Goal: Navigation & Orientation: Find specific page/section

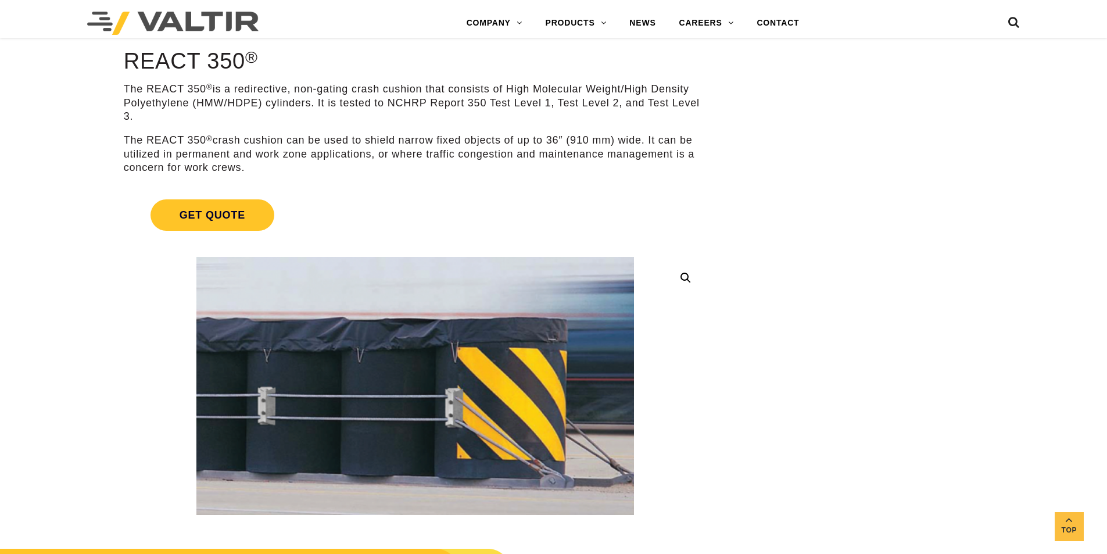
scroll to position [58, 0]
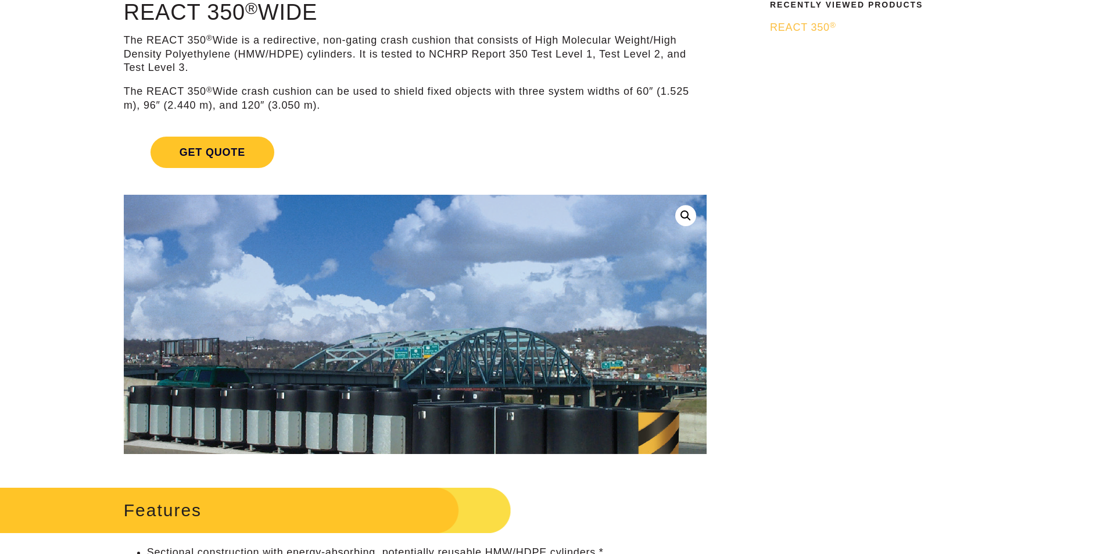
scroll to position [116, 0]
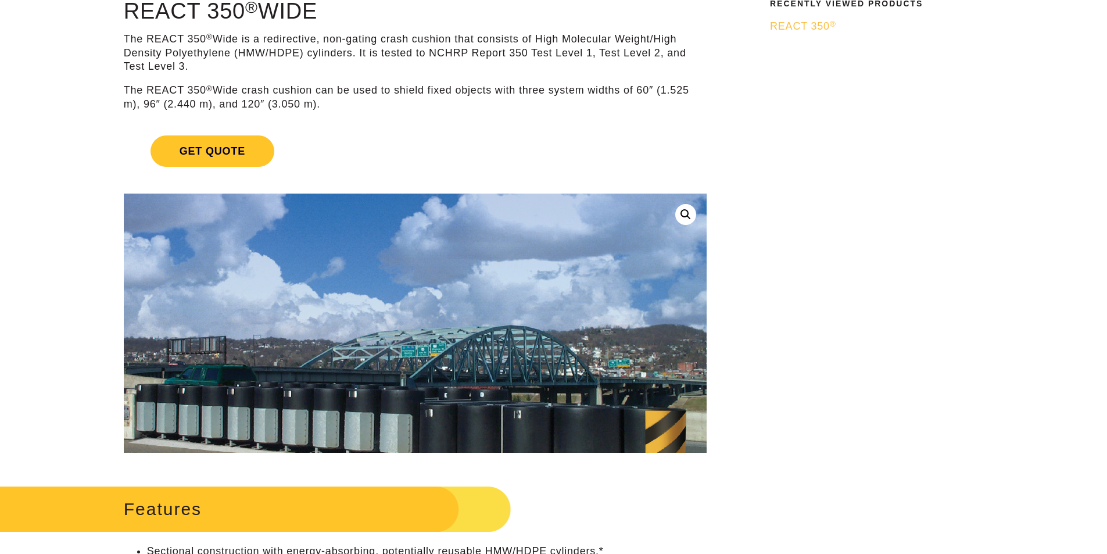
click at [430, 257] on img at bounding box center [413, 356] width 658 height 391
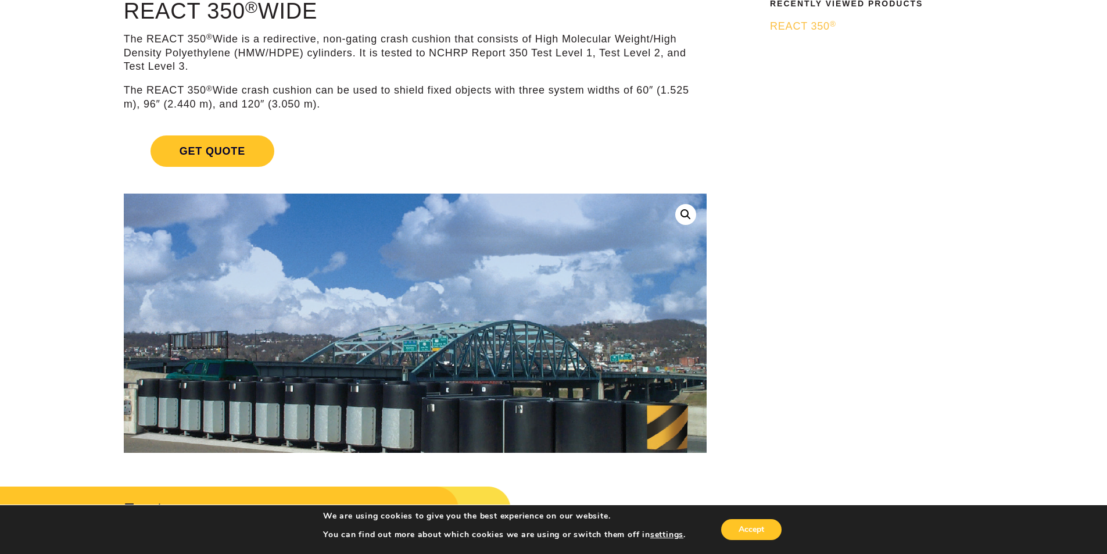
drag, startPoint x: 415, startPoint y: 268, endPoint x: 762, endPoint y: 302, distance: 349.0
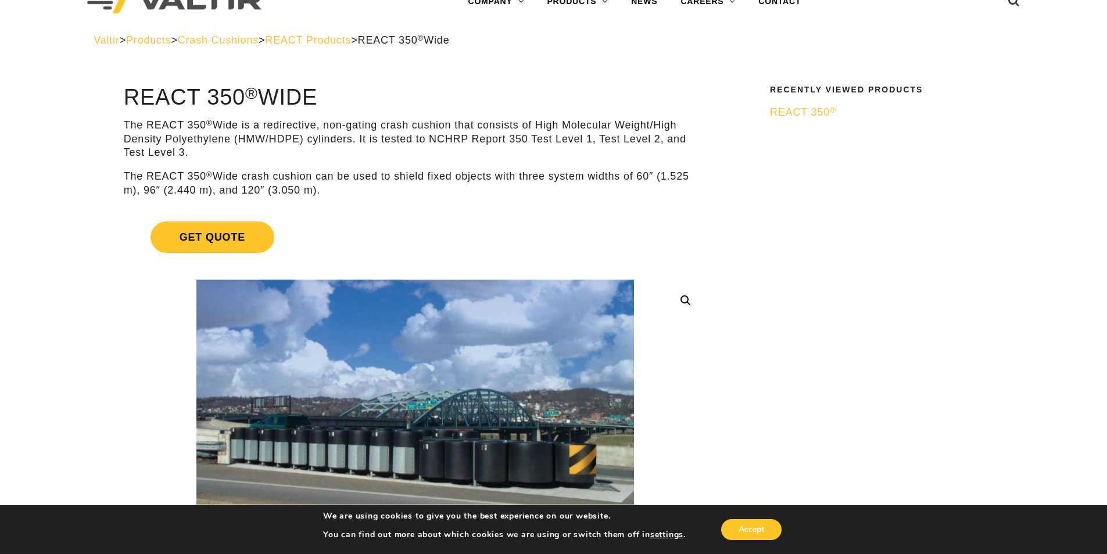
scroll to position [0, 0]
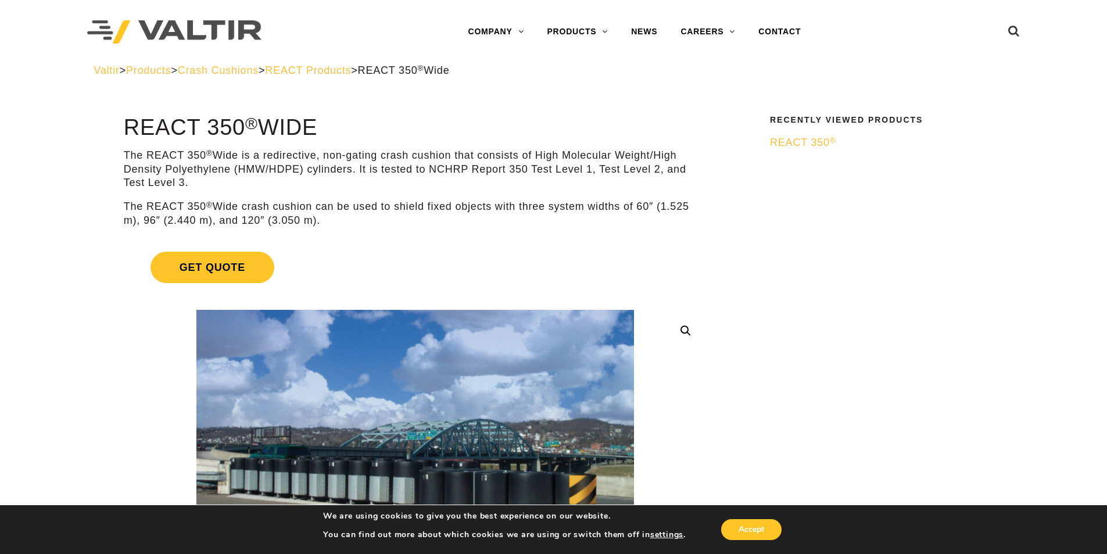
click at [135, 23] on img at bounding box center [174, 32] width 174 height 24
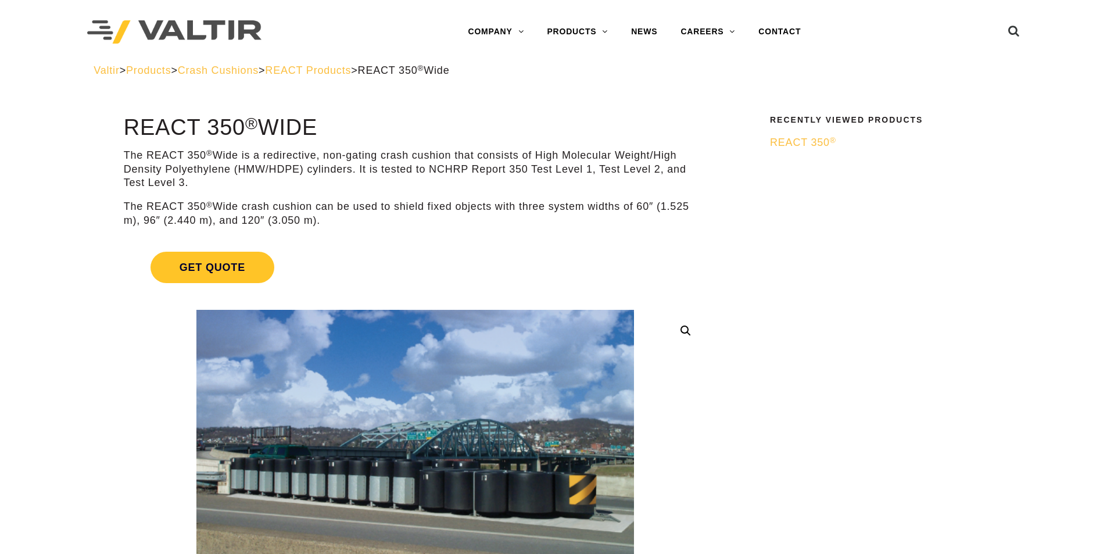
click at [351, 71] on span "REACT Products" at bounding box center [308, 70] width 86 height 12
